Goal: Find specific page/section: Find specific page/section

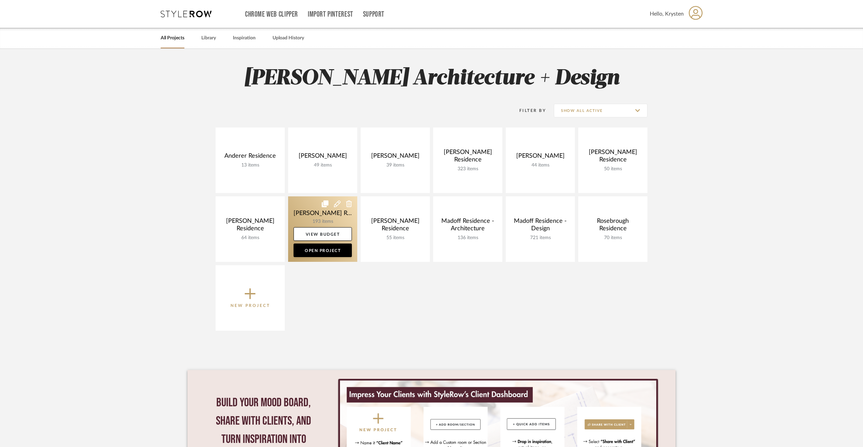
click at [296, 205] on link at bounding box center [322, 228] width 69 height 65
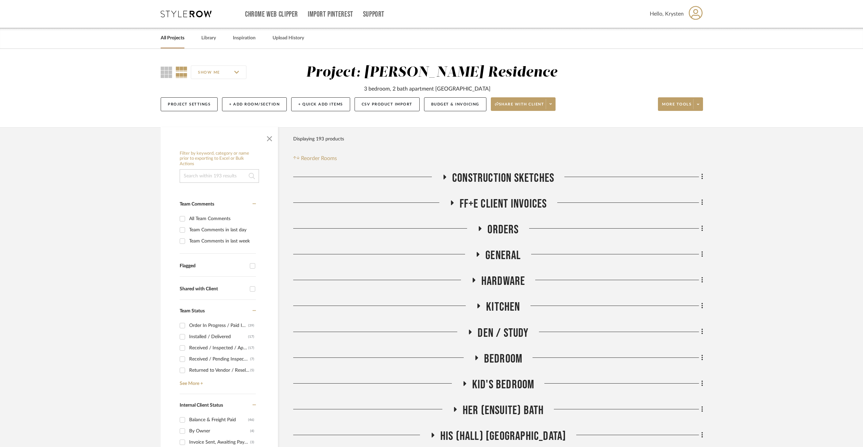
click at [499, 227] on span "Orders" at bounding box center [502, 229] width 31 height 15
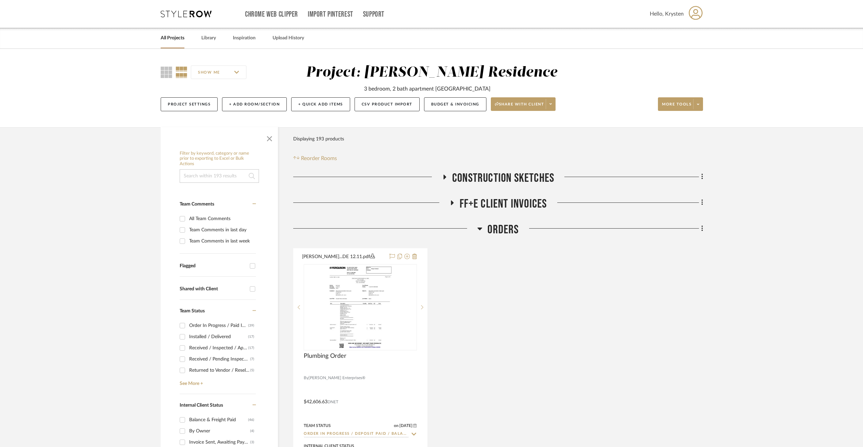
click at [499, 227] on span "Orders" at bounding box center [502, 229] width 31 height 15
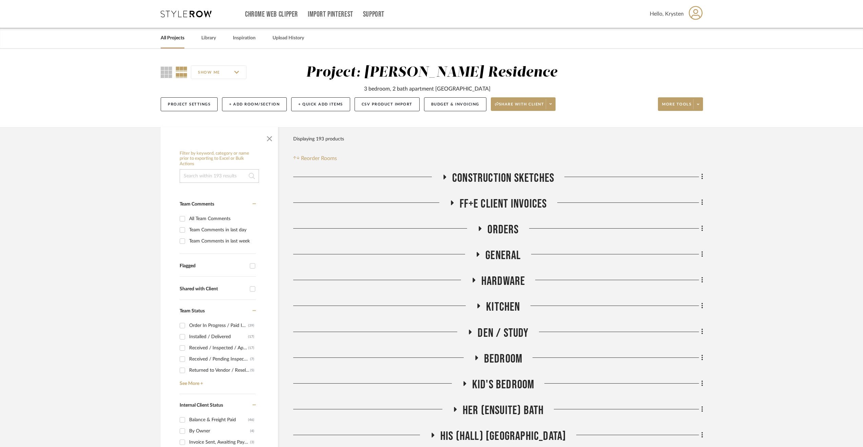
click at [491, 257] on span "General" at bounding box center [502, 255] width 35 height 15
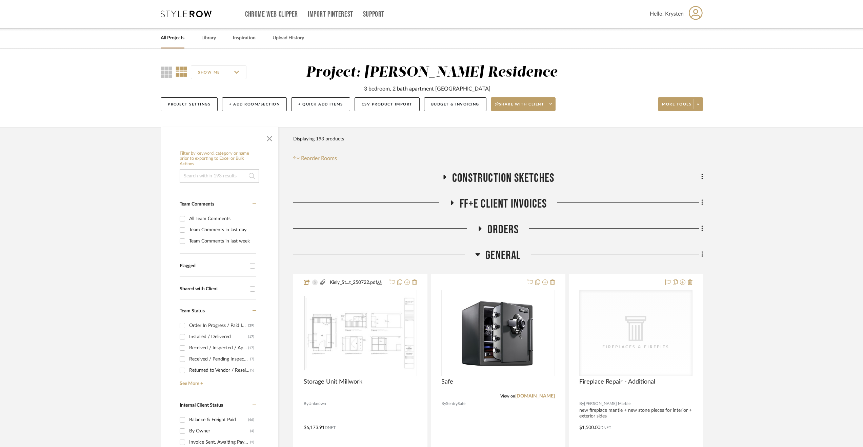
click at [491, 257] on span "General" at bounding box center [502, 255] width 35 height 15
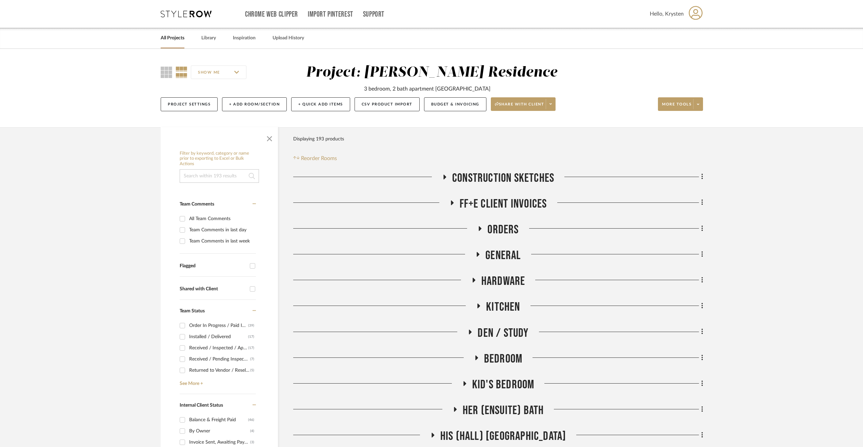
click at [497, 261] on span "General" at bounding box center [502, 255] width 35 height 15
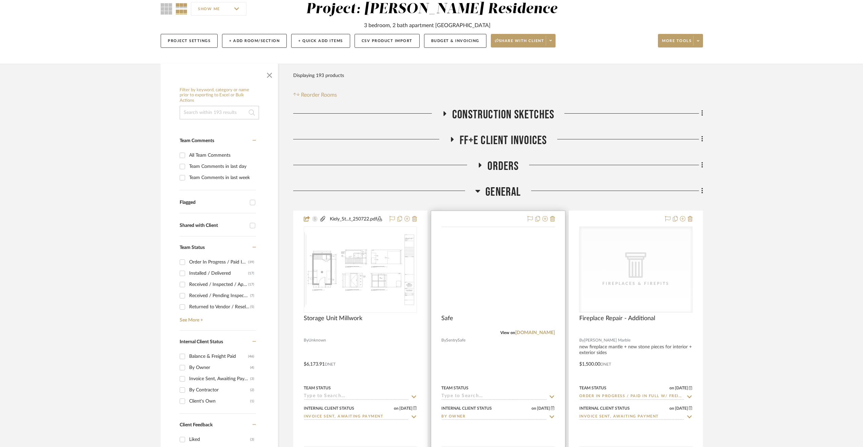
scroll to position [169, 0]
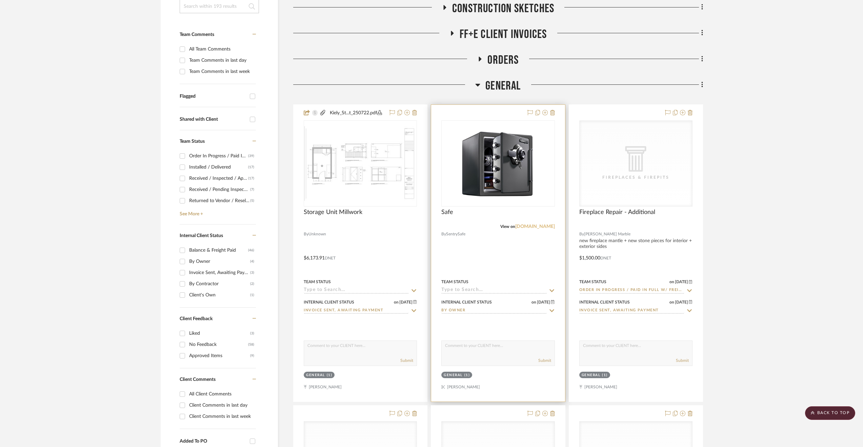
click at [534, 226] on link "[DOMAIN_NAME]" at bounding box center [535, 226] width 40 height 5
